Goal: Task Accomplishment & Management: Manage account settings

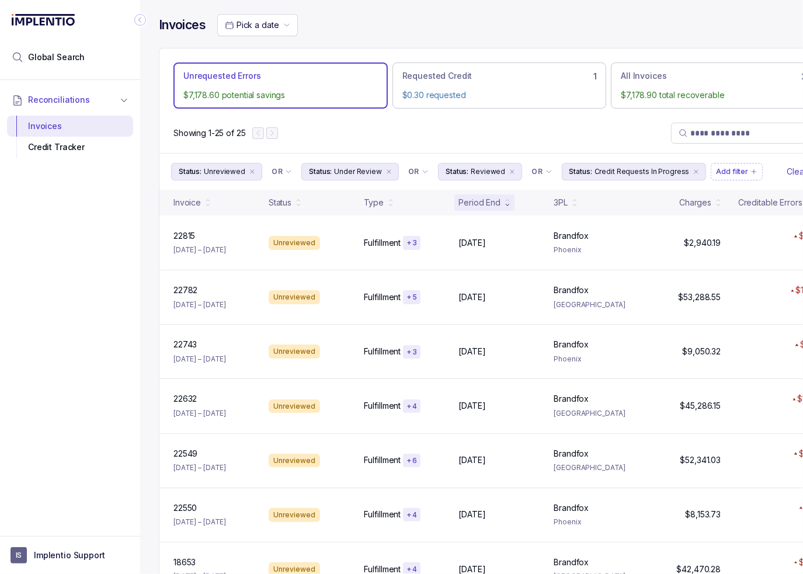
click at [425, 140] on div "Showing 1-25 of 25" at bounding box center [498, 133] width 679 height 40
click at [48, 321] on div "Reconciliations Invoices Credit Tracker" at bounding box center [70, 304] width 140 height 449
click at [557, 150] on div "Showing 1-25 of 25" at bounding box center [498, 133] width 679 height 40
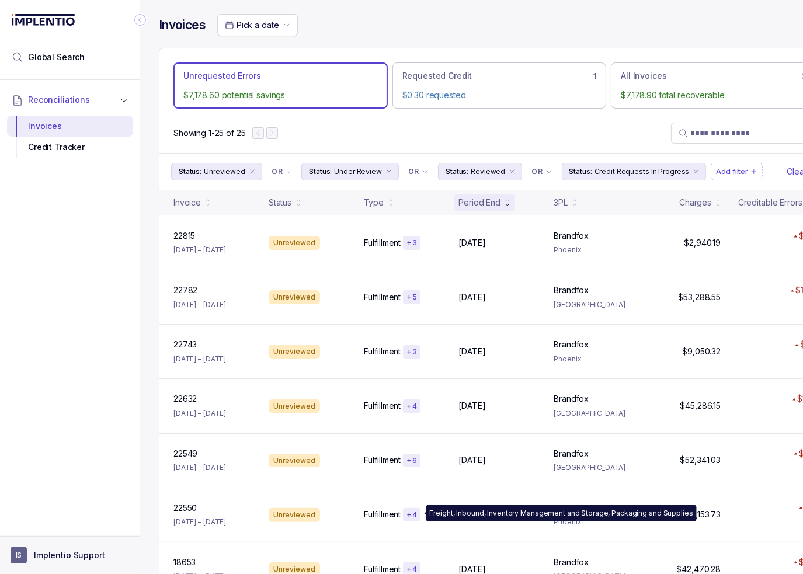
click at [21, 568] on aside "IS Implentio Support" at bounding box center [70, 555] width 140 height 38
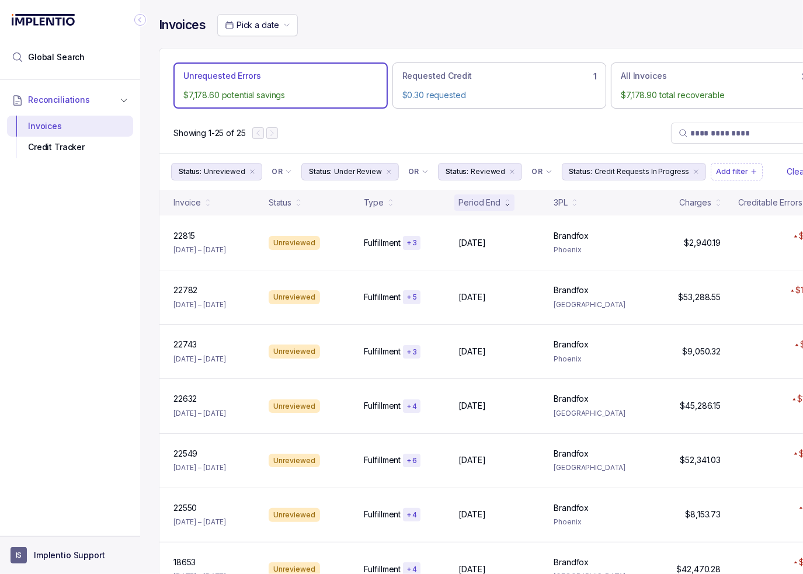
click at [34, 549] on p "Implentio Support" at bounding box center [69, 555] width 71 height 12
click at [46, 532] on p "Logout" at bounding box center [77, 530] width 97 height 12
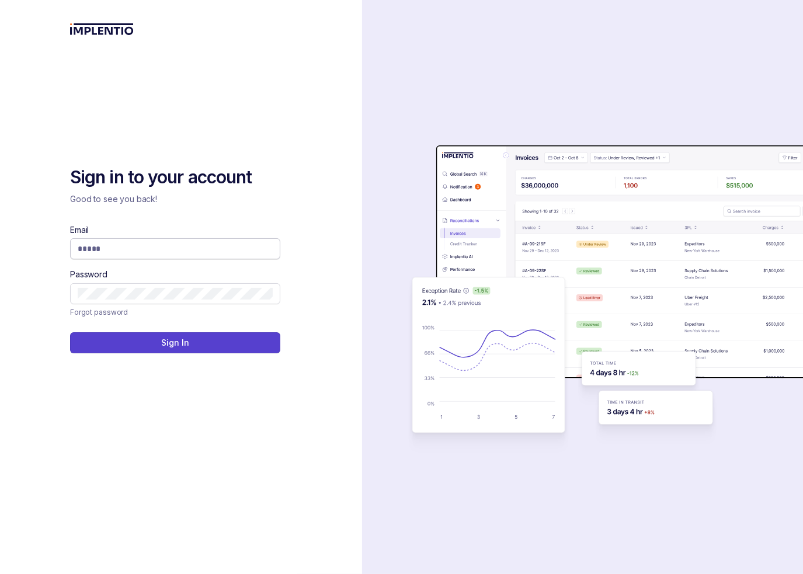
click at [203, 246] on input "Email" at bounding box center [175, 249] width 195 height 12
click at [332, 291] on div "Sign in to your account Good to see you back! Email Password Forgot password Si…" at bounding box center [181, 287] width 362 height 574
click at [248, 194] on p "Good to see you back!" at bounding box center [175, 199] width 210 height 12
click at [165, 249] on input "Email" at bounding box center [175, 249] width 195 height 12
type input "**********"
